Goal: Find specific page/section: Find specific page/section

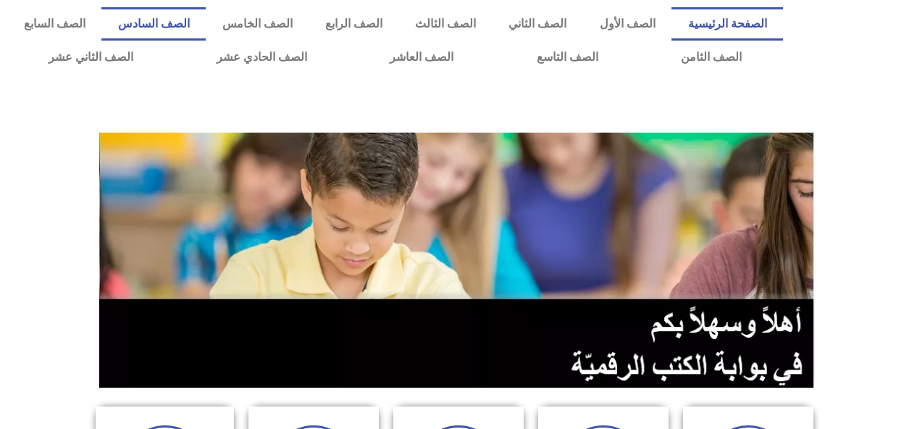
click at [206, 25] on link "الصف السادس" at bounding box center [153, 23] width 104 height 33
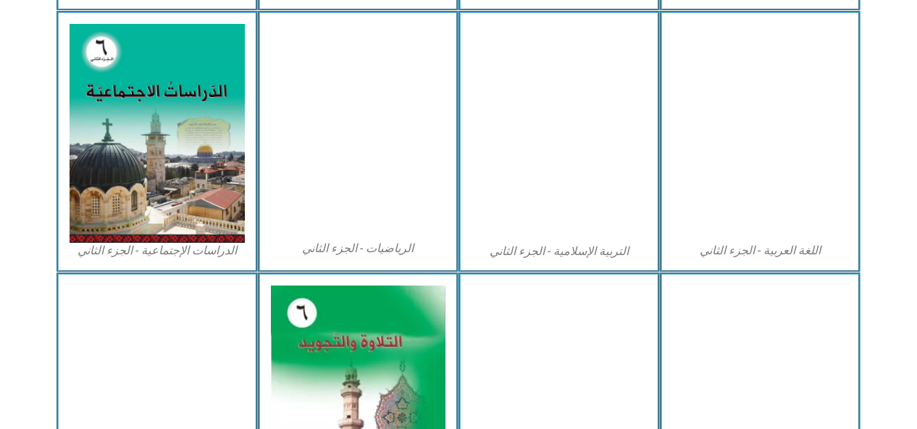
scroll to position [704, 0]
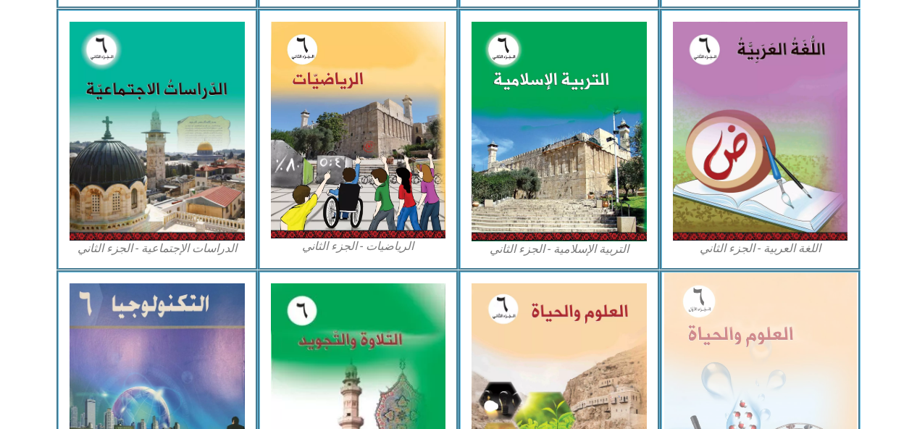
click at [724, 317] on img at bounding box center [759, 389] width 193 height 235
click at [718, 351] on img at bounding box center [759, 389] width 193 height 235
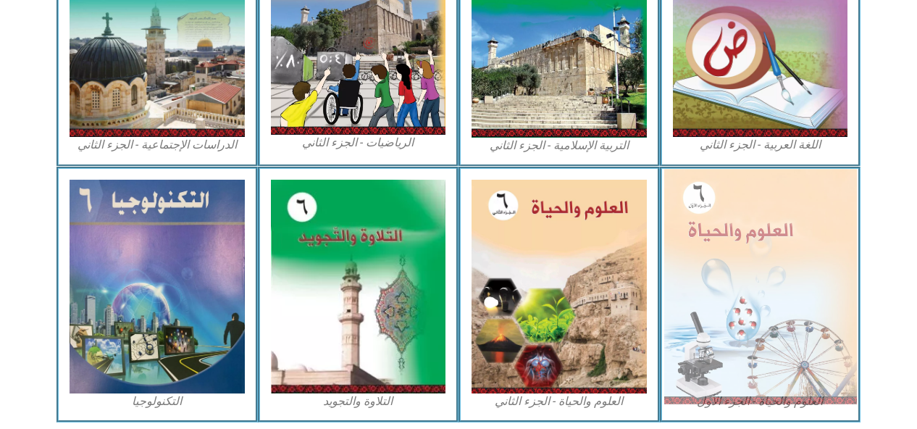
scroll to position [812, 0]
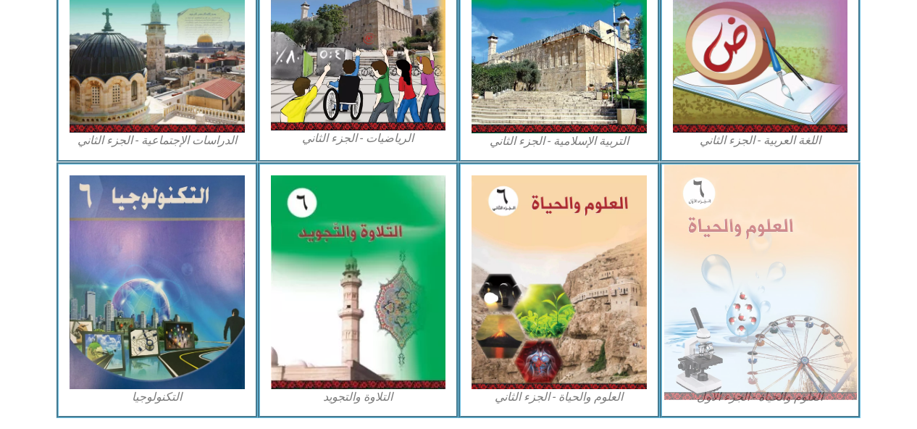
click at [730, 243] on img at bounding box center [759, 281] width 193 height 235
click at [728, 270] on img at bounding box center [759, 281] width 193 height 235
click at [734, 297] on img at bounding box center [759, 281] width 193 height 235
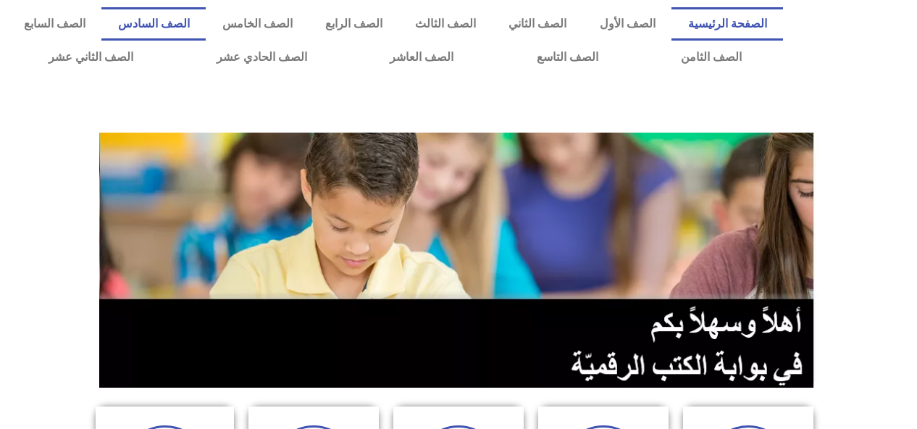
click at [206, 20] on link "الصف السادس" at bounding box center [153, 23] width 104 height 33
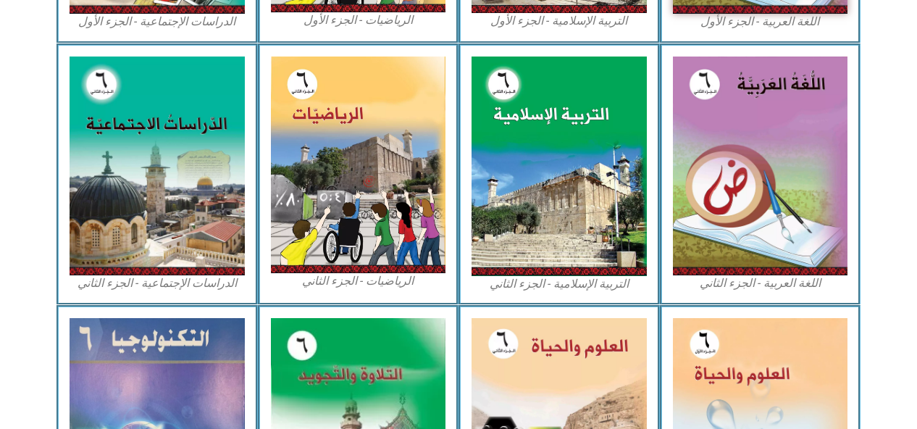
scroll to position [682, 0]
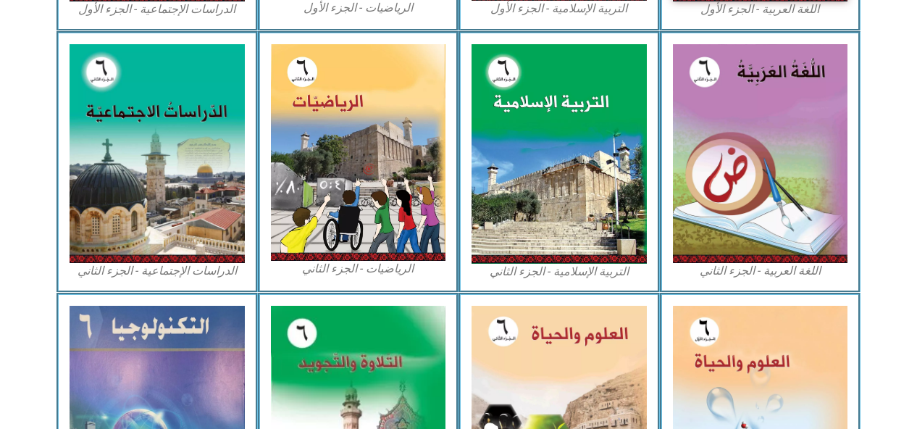
click at [752, 360] on img at bounding box center [760, 413] width 175 height 214
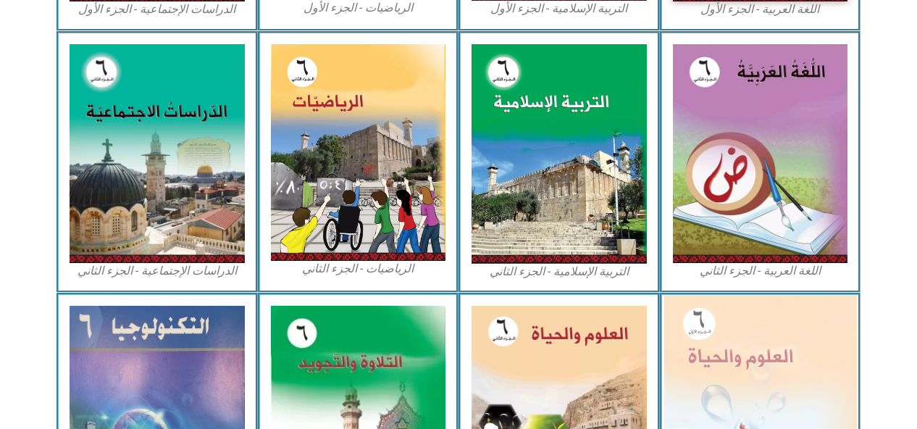
click at [746, 359] on img at bounding box center [759, 412] width 193 height 235
click at [761, 355] on img at bounding box center [759, 412] width 193 height 235
click at [753, 352] on img at bounding box center [759, 412] width 193 height 235
click at [745, 344] on img at bounding box center [759, 412] width 193 height 235
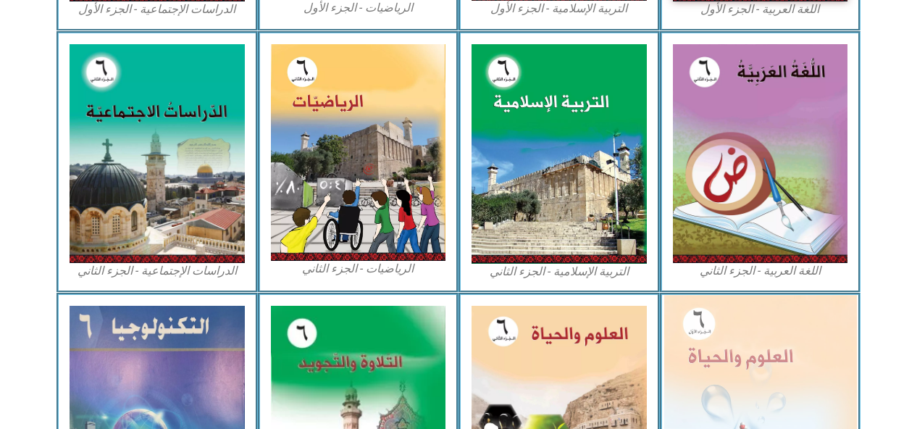
click at [755, 340] on img at bounding box center [759, 412] width 193 height 235
click at [761, 346] on img at bounding box center [759, 412] width 193 height 235
click at [748, 342] on img at bounding box center [759, 412] width 193 height 235
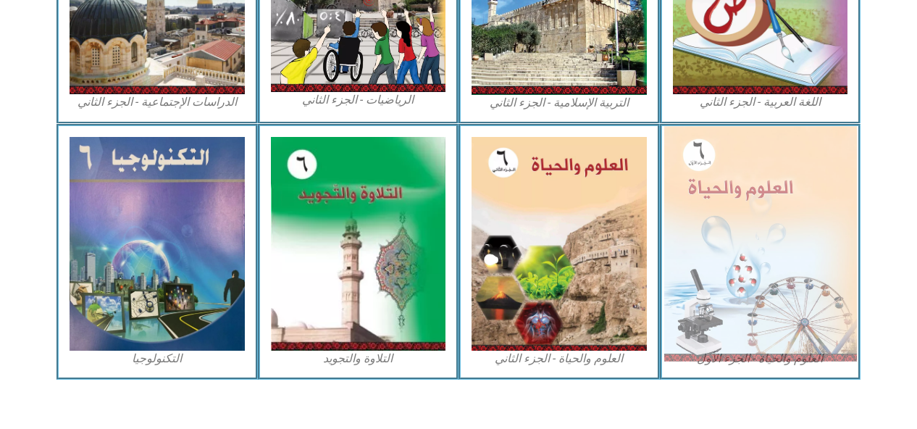
scroll to position [865, 0]
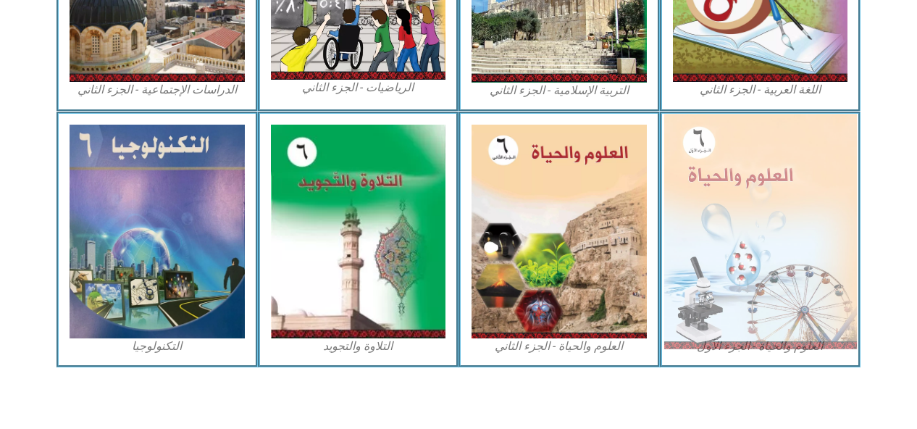
click at [758, 335] on img at bounding box center [759, 231] width 193 height 235
click at [761, 309] on img at bounding box center [759, 231] width 193 height 235
